Goal: Task Accomplishment & Management: Use online tool/utility

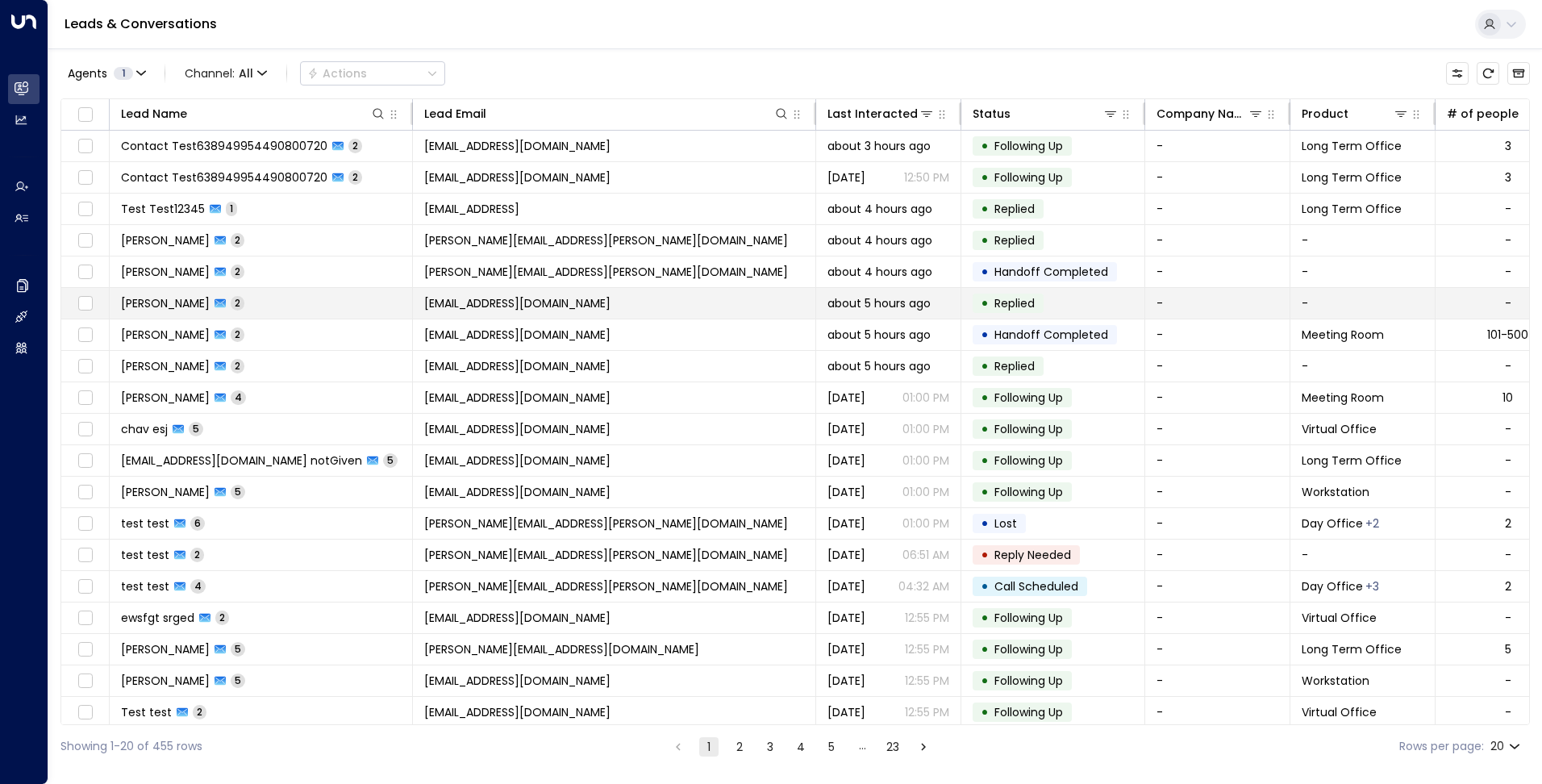
click at [611, 307] on span "[EMAIL_ADDRESS][DOMAIN_NAME]" at bounding box center [517, 303] width 186 height 16
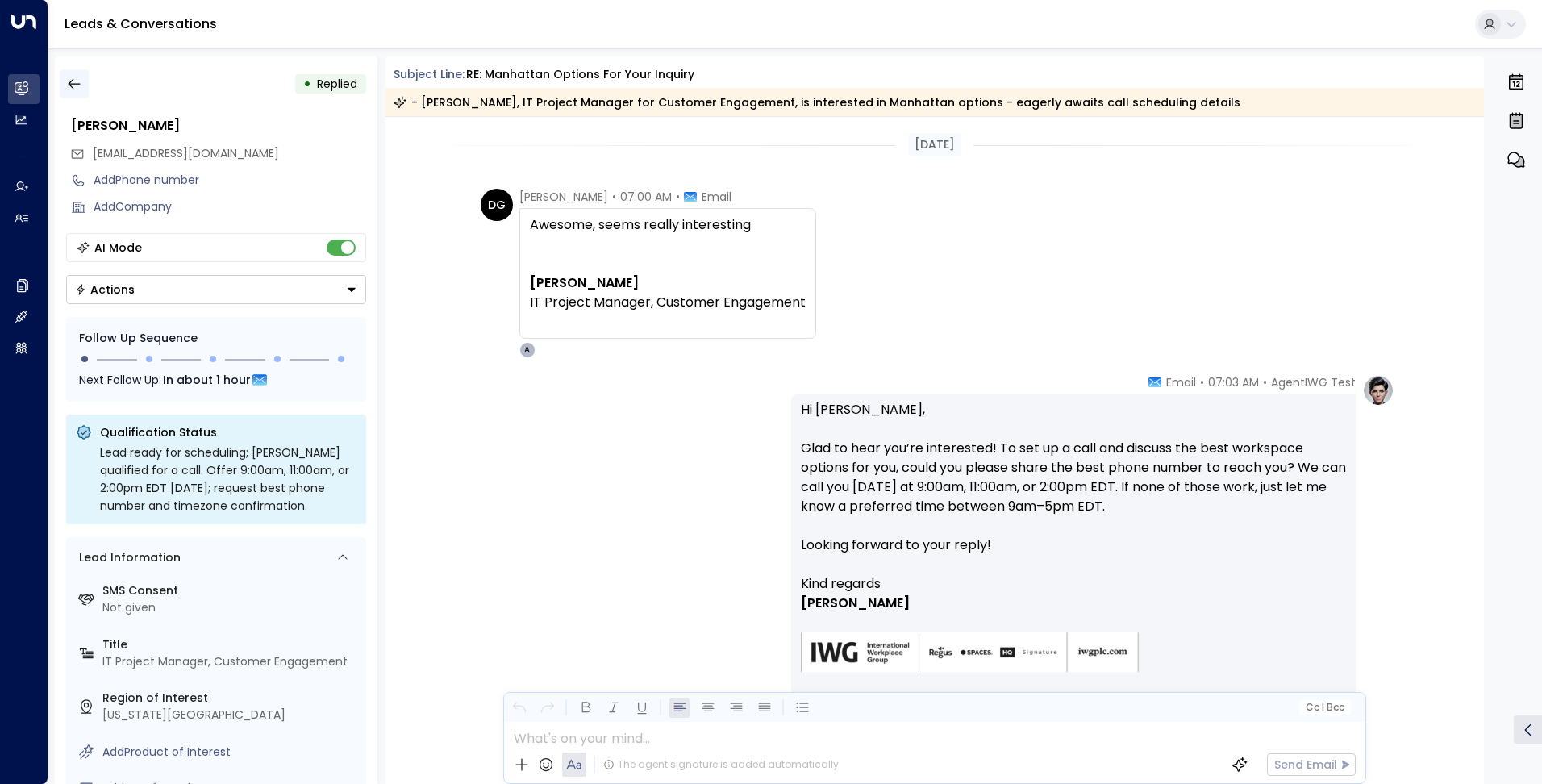
click at [74, 80] on icon "button" at bounding box center [75, 84] width 16 height 16
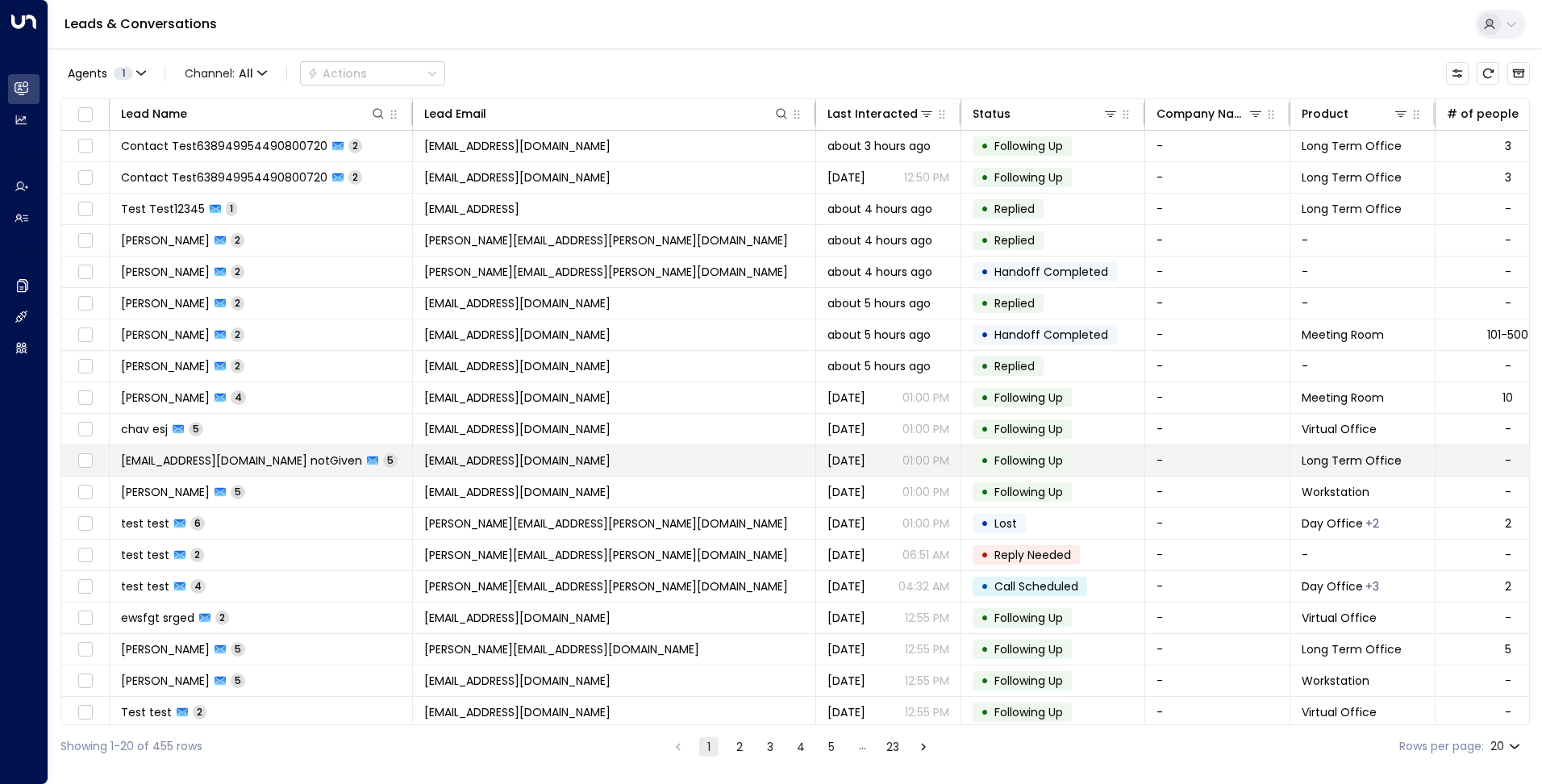
click at [711, 468] on td "[EMAIL_ADDRESS][DOMAIN_NAME]" at bounding box center [614, 460] width 403 height 31
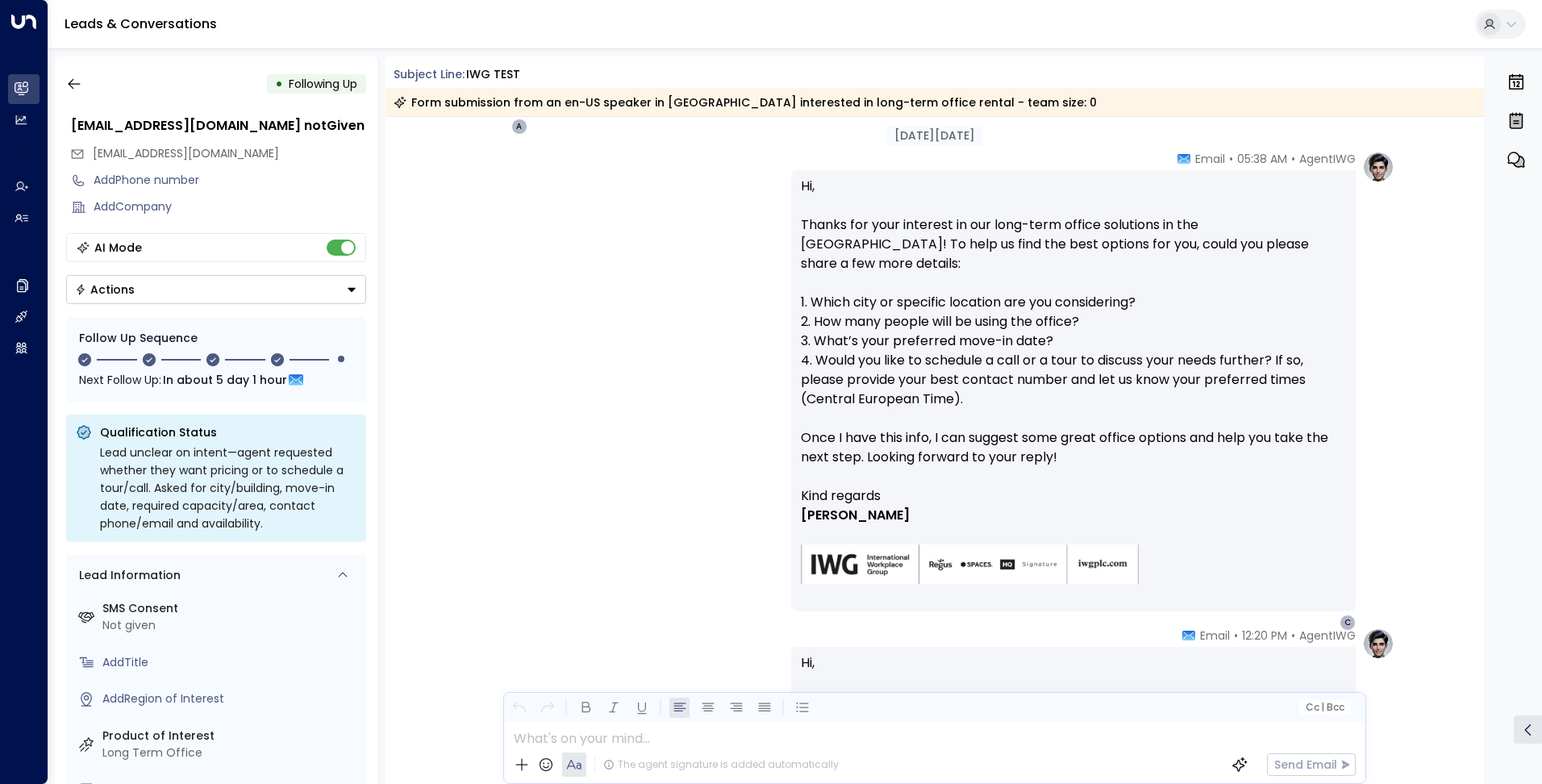
scroll to position [806, 0]
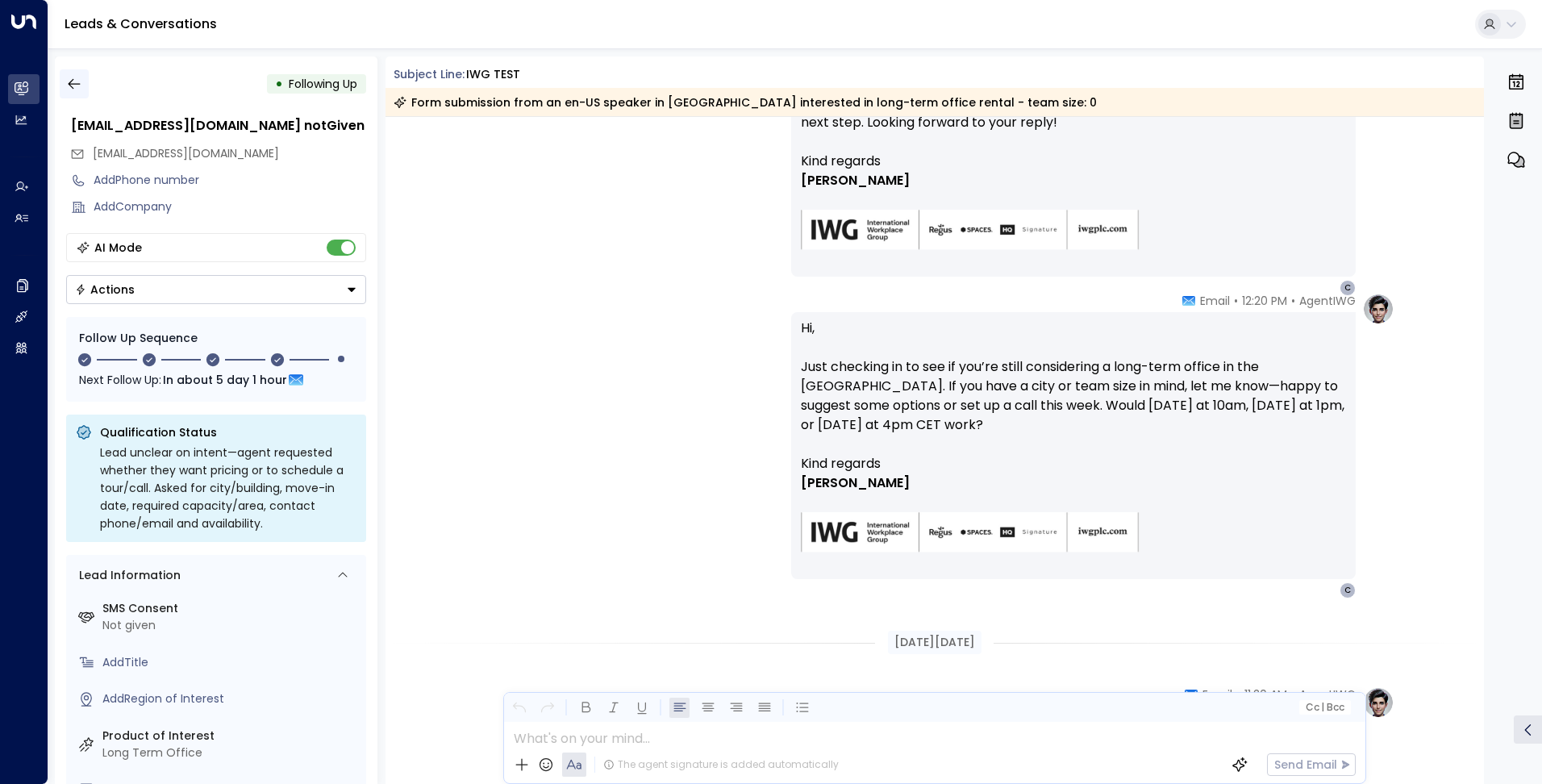
click at [83, 81] on button "button" at bounding box center [74, 84] width 29 height 29
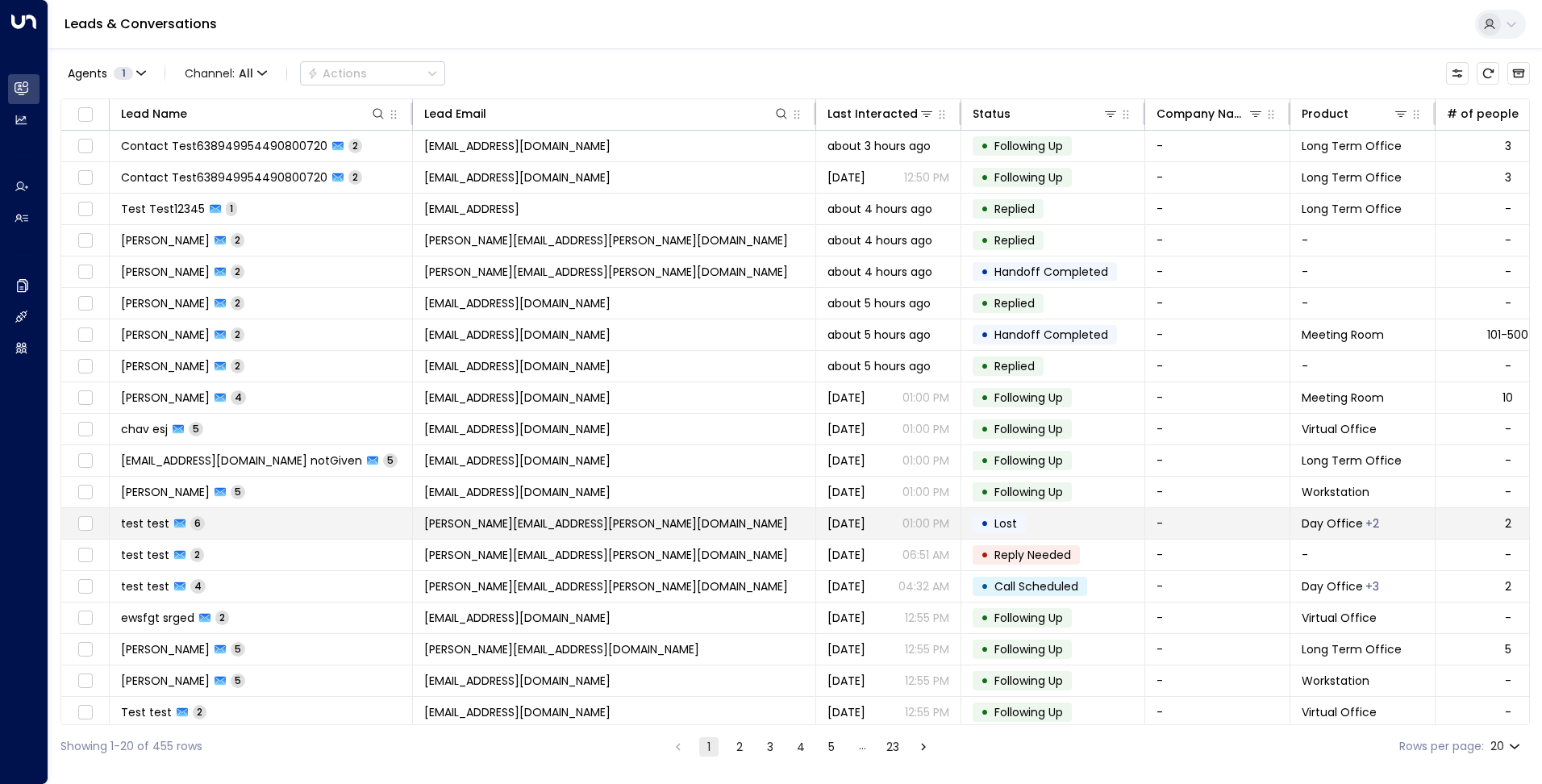
click at [505, 521] on span "[PERSON_NAME][EMAIL_ADDRESS][PERSON_NAME][DOMAIN_NAME]" at bounding box center [606, 523] width 364 height 16
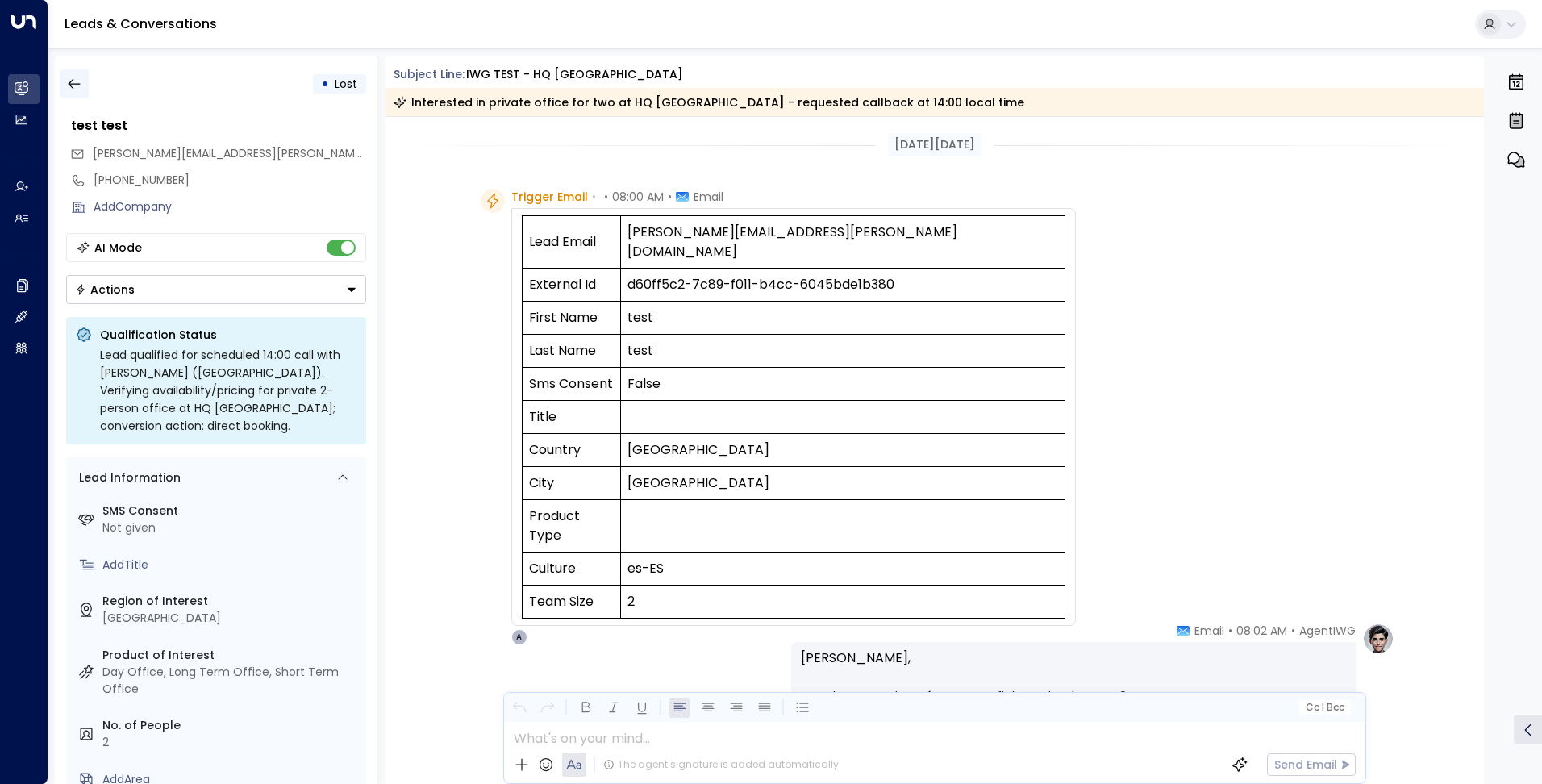
click at [84, 85] on button "button" at bounding box center [74, 84] width 29 height 29
